Goal: Task Accomplishment & Management: Use online tool/utility

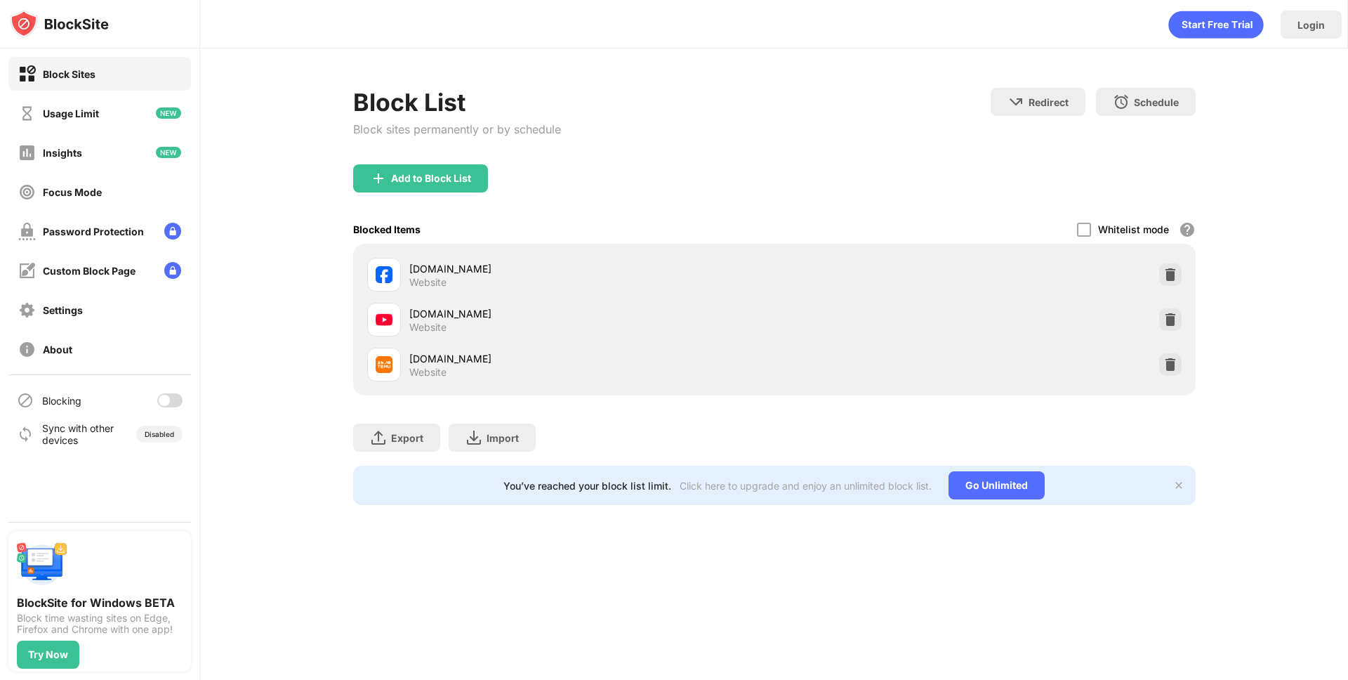
click at [170, 409] on div "Blocking" at bounding box center [99, 400] width 183 height 34
click at [171, 405] on div at bounding box center [169, 400] width 25 height 14
click at [707, 170] on div "Add to Block List" at bounding box center [774, 189] width 843 height 51
click at [182, 395] on div "Blocking" at bounding box center [99, 400] width 183 height 34
click at [176, 396] on div at bounding box center [175, 400] width 11 height 11
